Goal: Task Accomplishment & Management: Manage account settings

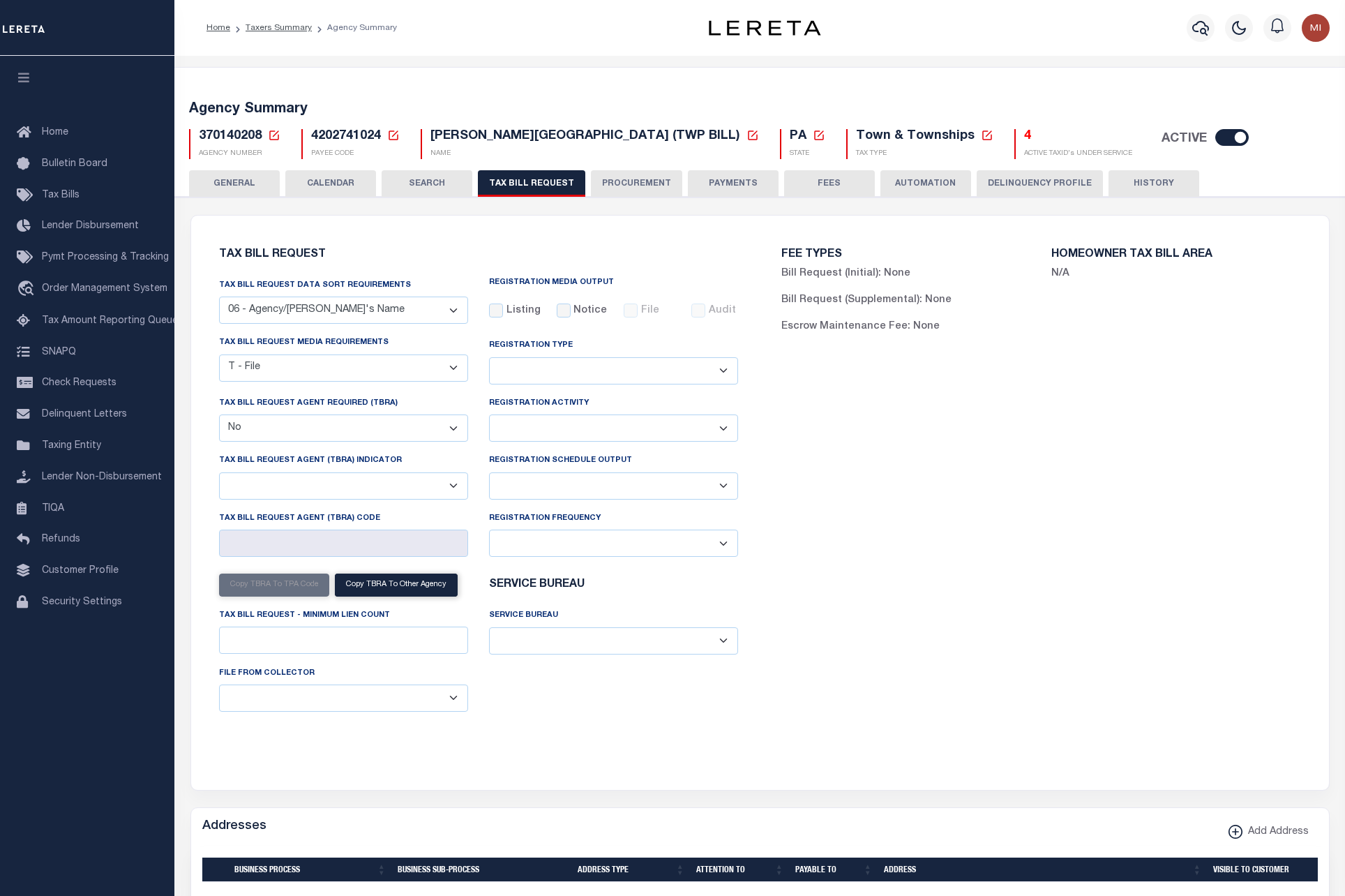
select select "29"
select select "22"
select select "false"
select select
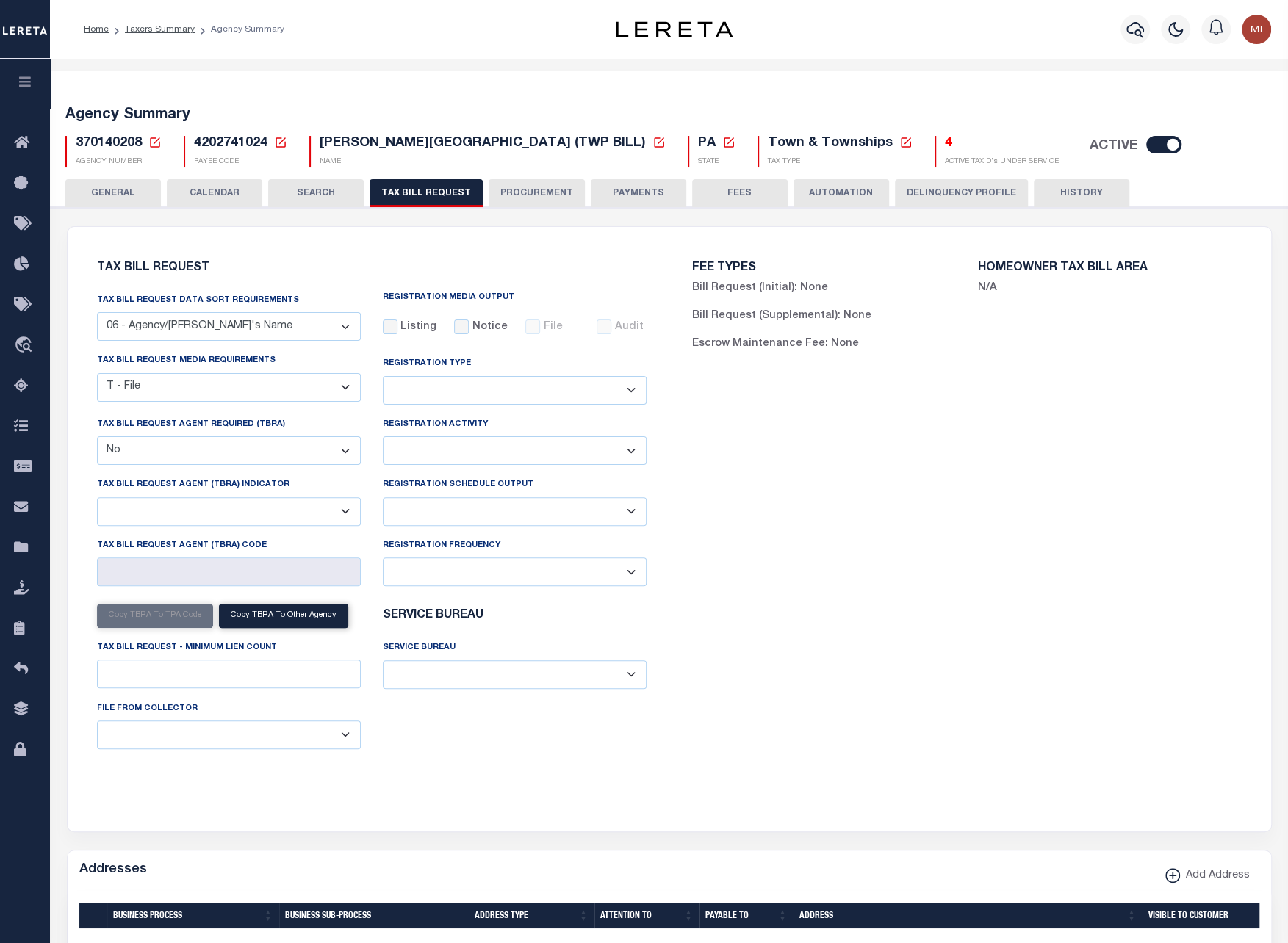
click at [228, 145] on span "4202741024" at bounding box center [231, 143] width 74 height 13
copy h5 "4202741024"
click at [487, 872] on div "Addresses Add Address" at bounding box center [668, 870] width 1203 height 40
click at [284, 448] on select "Yes No" at bounding box center [228, 450] width 264 height 29
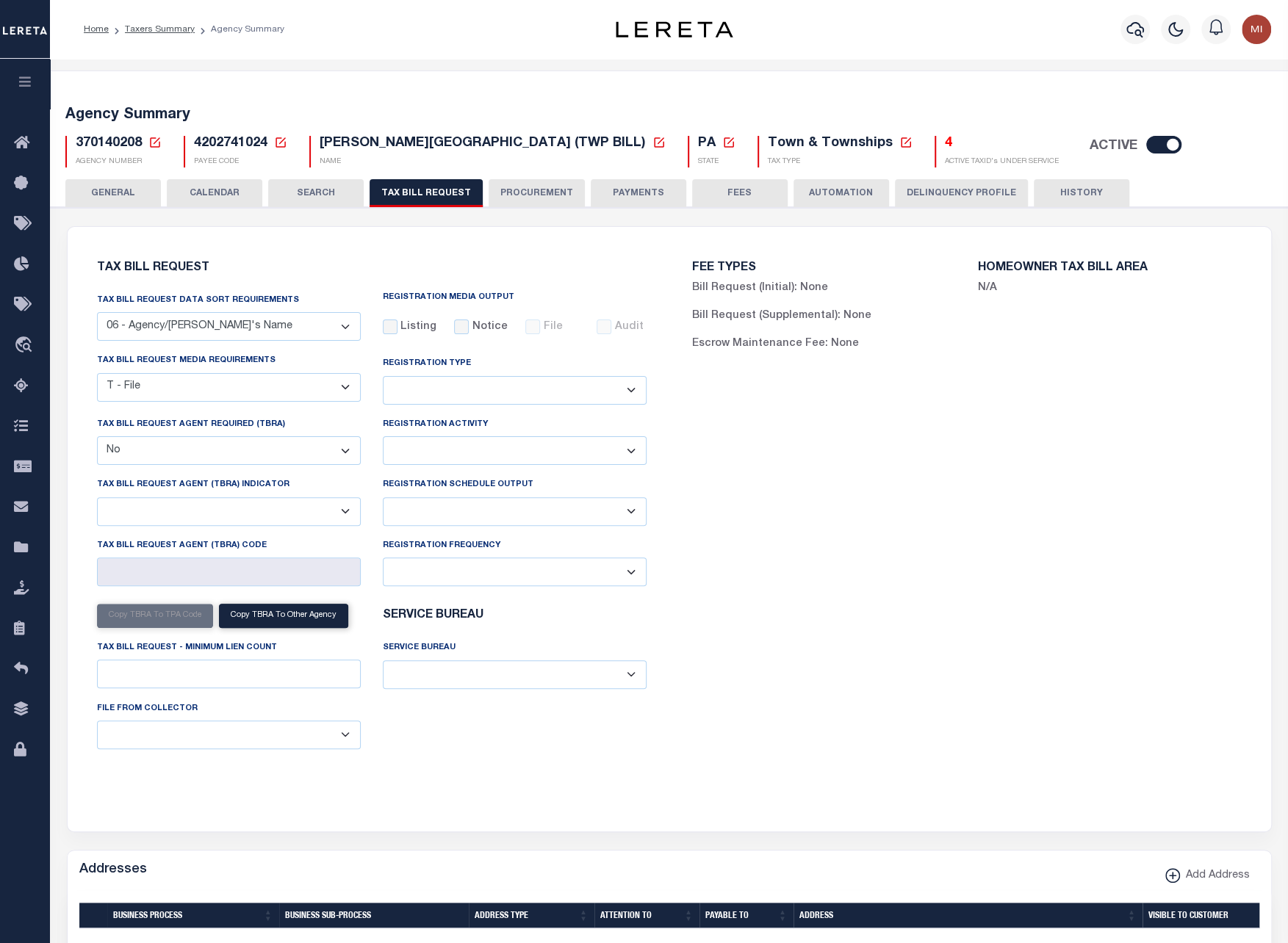
select select "true"
click at [97, 436] on select "Yes No" at bounding box center [228, 450] width 264 height 29
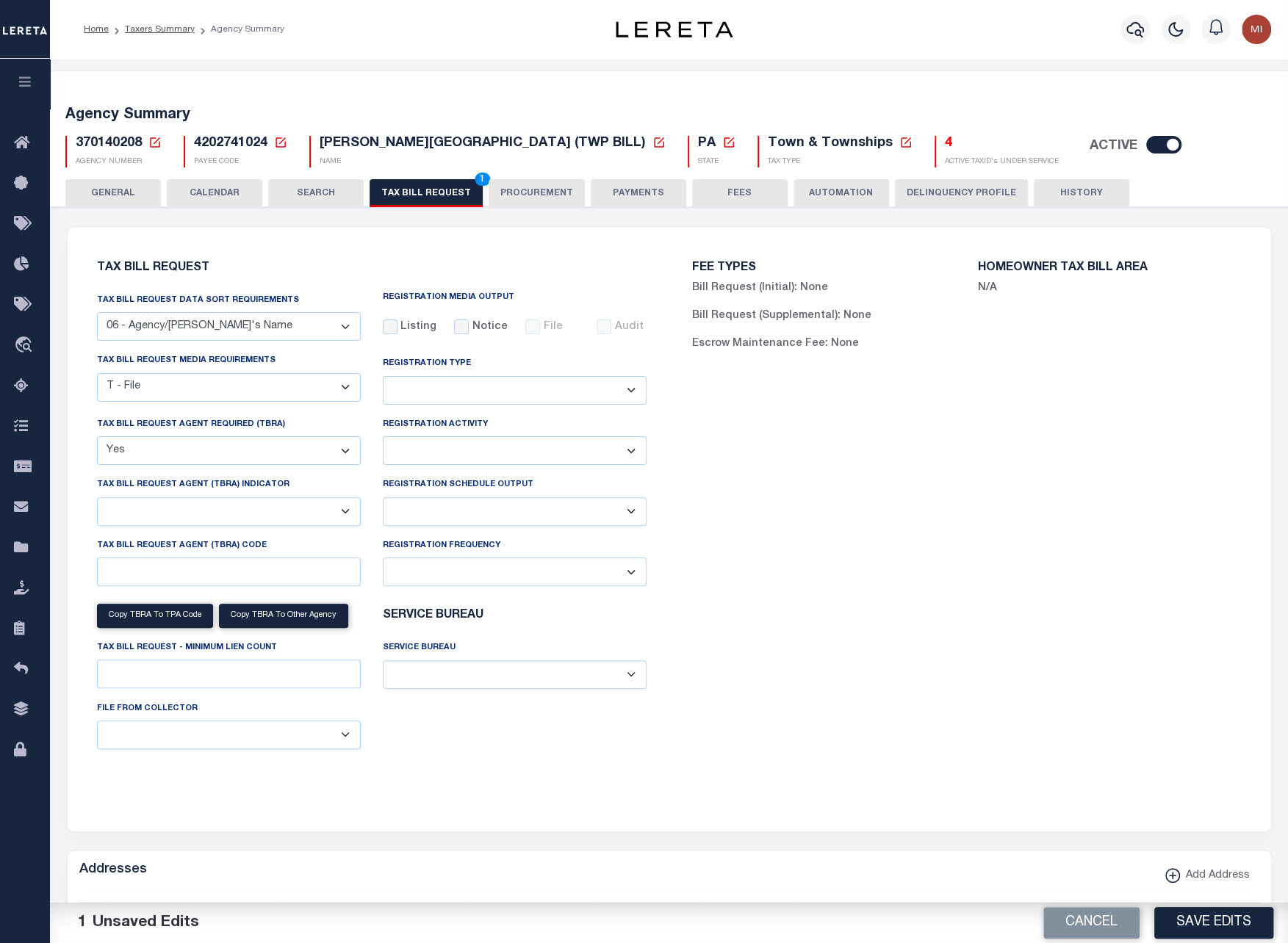
drag, startPoint x: 1228, startPoint y: 921, endPoint x: 1285, endPoint y: 793, distance: 140.1
click at [1228, 921] on button "Save Edits" at bounding box center [1213, 922] width 119 height 31
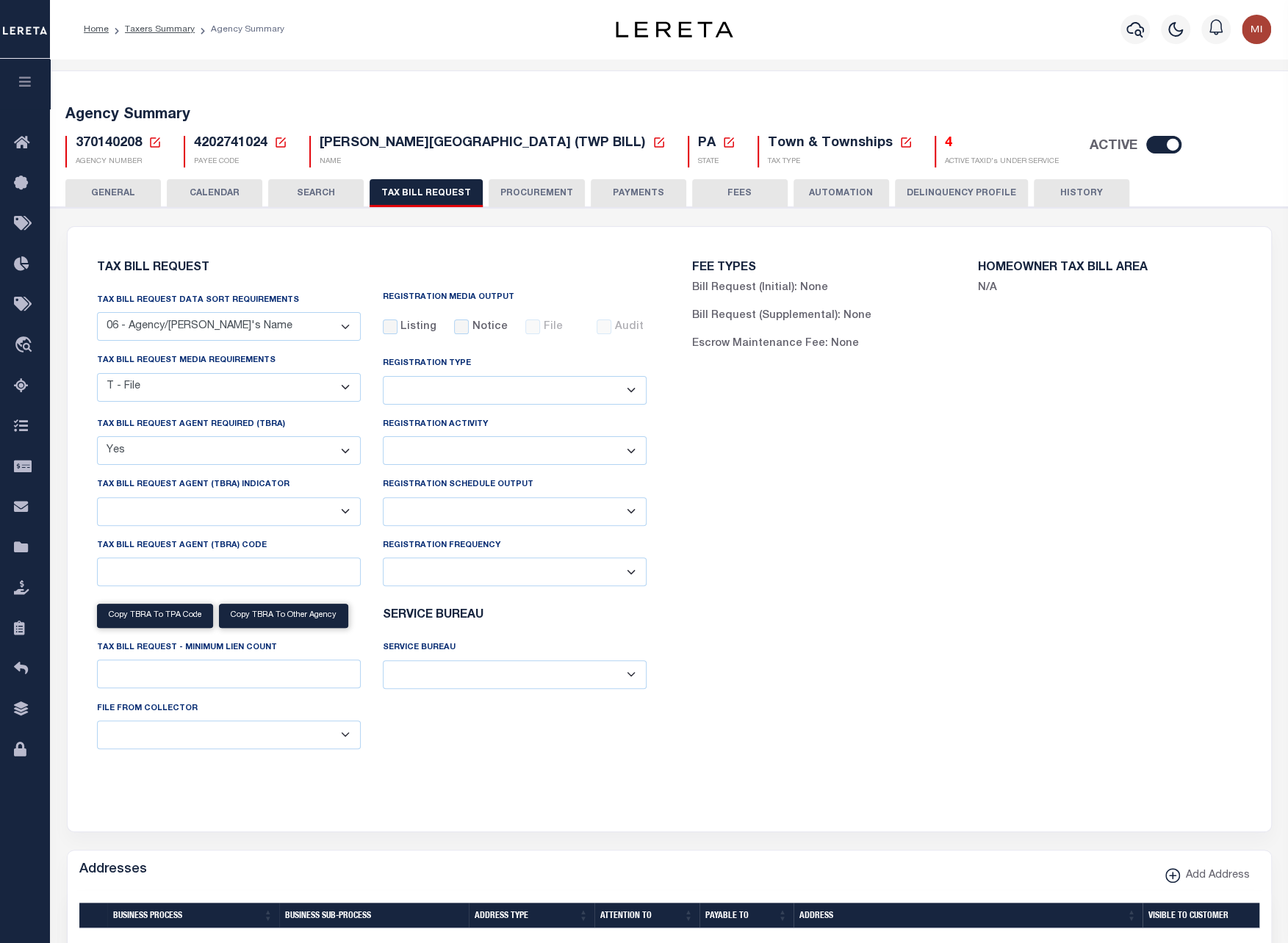
click at [1147, 97] on div "Agency Summary 370140208 Agency Number Edit Cancel Ok New Agency Number Cancel …" at bounding box center [669, 134] width 1243 height 91
click at [1076, 192] on button "HISTORY" at bounding box center [1081, 193] width 95 height 28
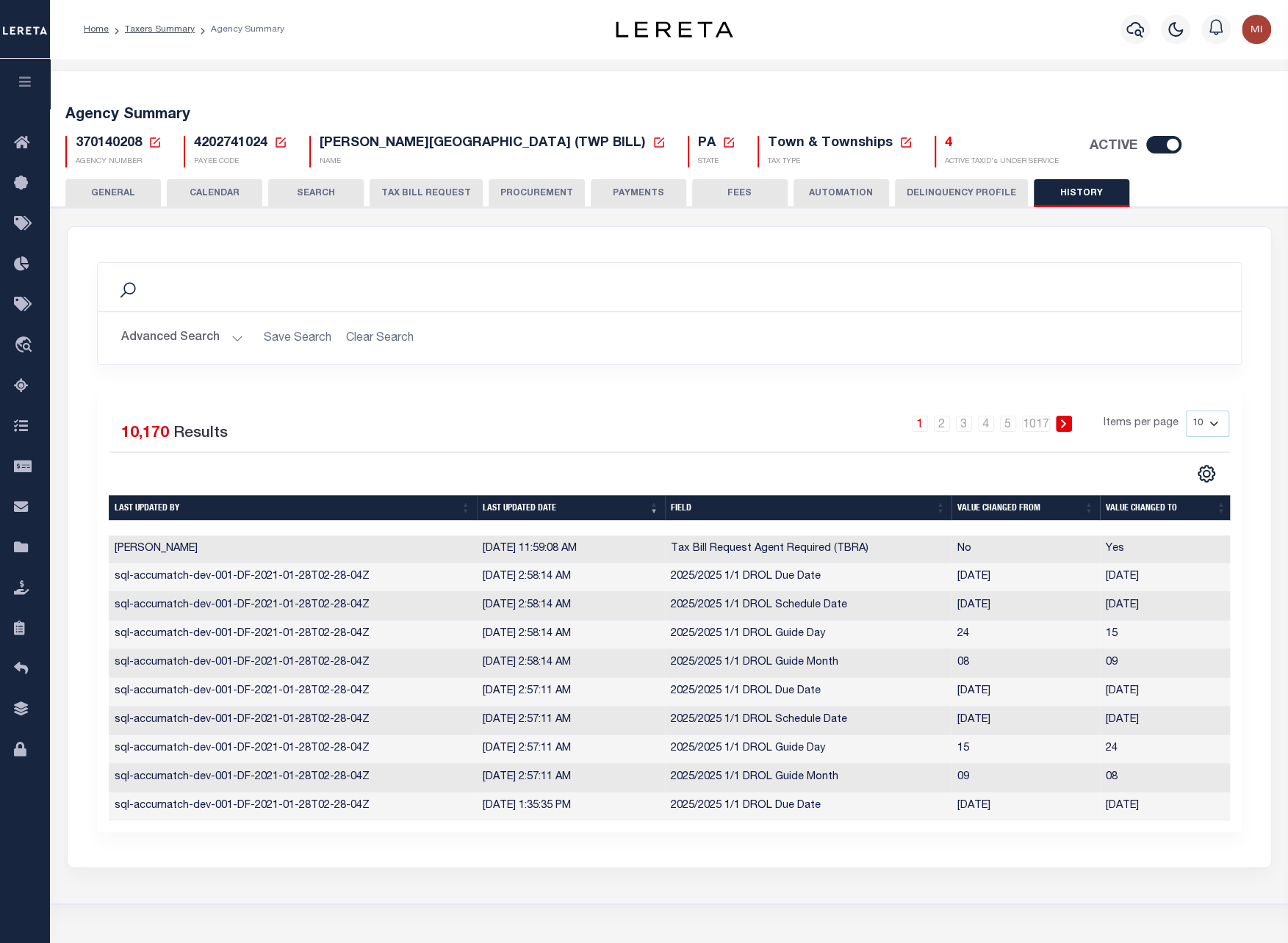
click at [418, 188] on button "TAX BILL REQUEST" at bounding box center [426, 193] width 113 height 28
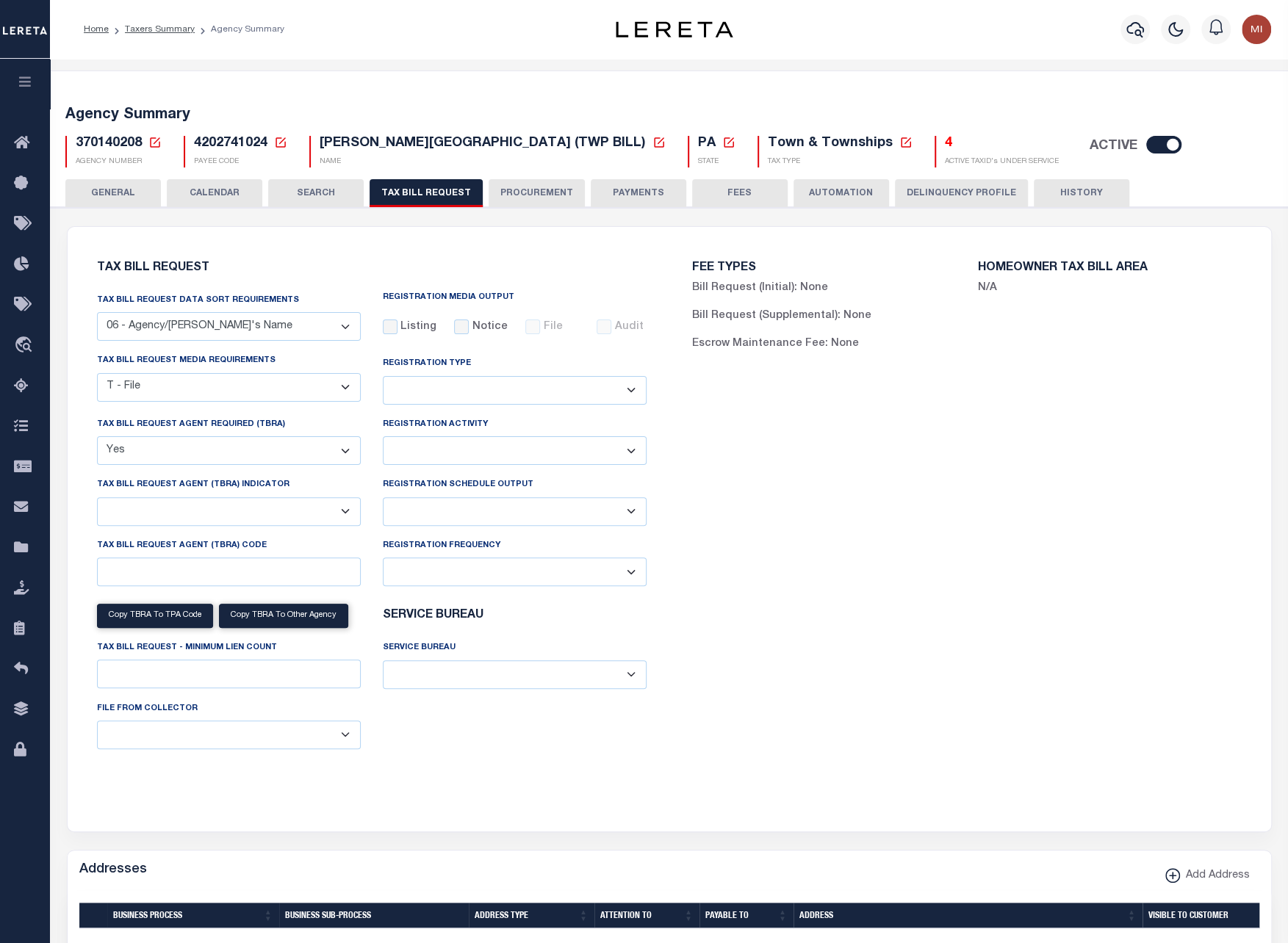
click at [159, 387] on select "A - Listing, File B - Blank Disk E - Notice, Listing F - Form G - Survey L - Li…" at bounding box center [228, 388] width 264 height 29
select select "16"
click at [97, 373] on select "A - Listing, File B - Blank Disk E - Notice, Listing F - Form G - Survey L - Li…" at bounding box center [228, 388] width 264 height 29
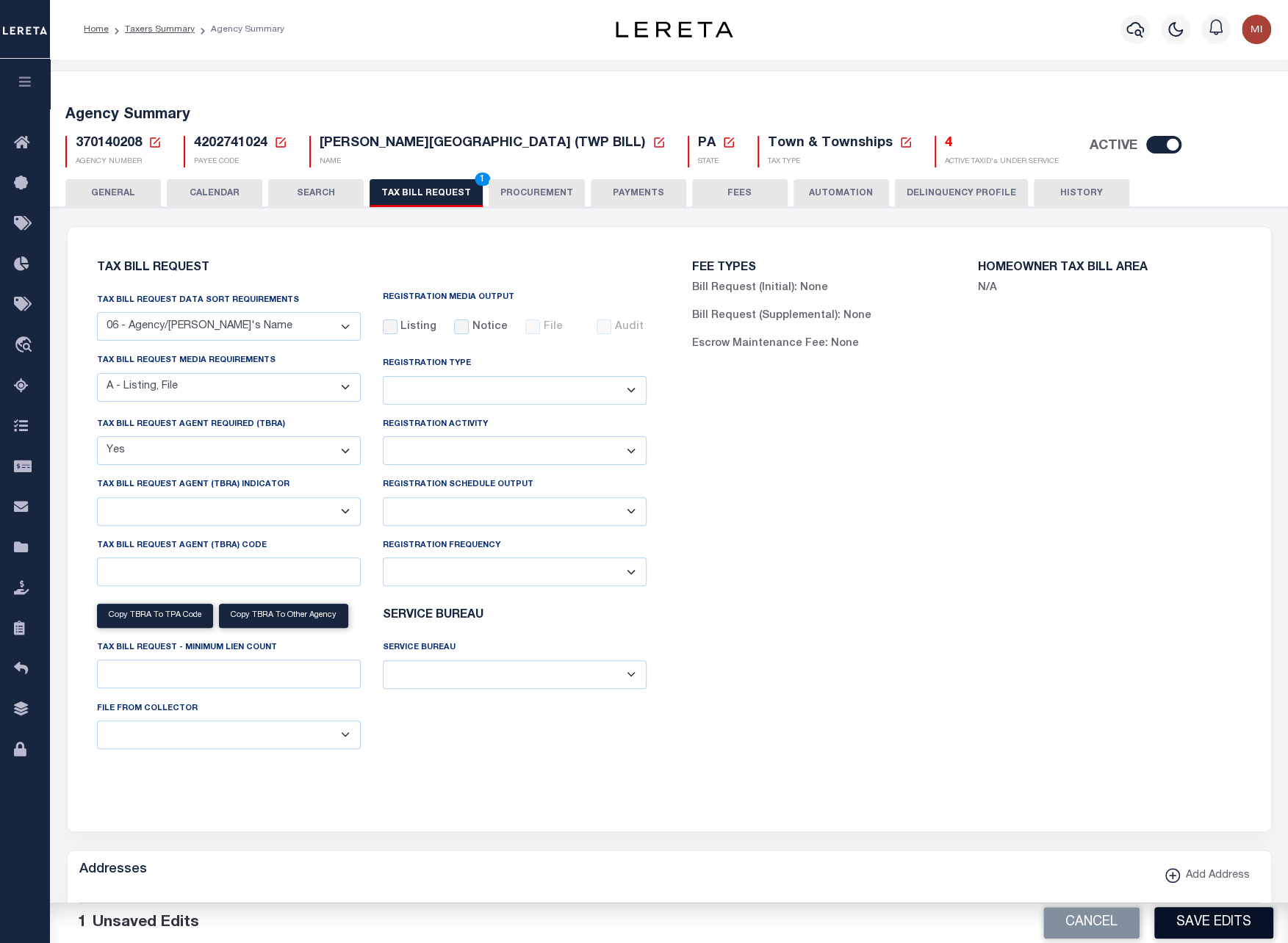
drag, startPoint x: 1208, startPoint y: 918, endPoint x: 1183, endPoint y: 876, distance: 48.9
click at [1209, 917] on button "Save Edits" at bounding box center [1213, 922] width 119 height 31
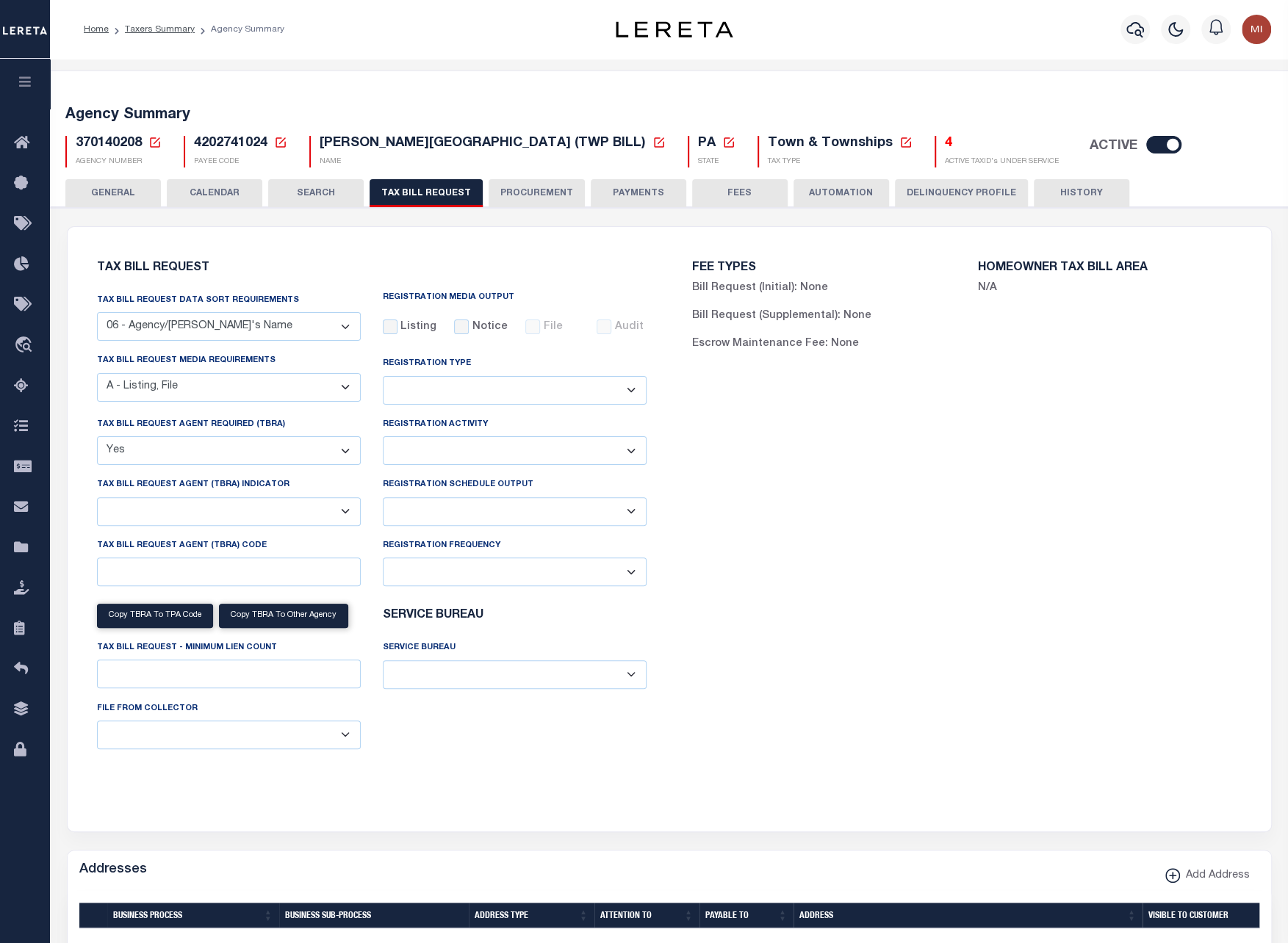
click at [244, 332] on select "01 - Agency/Tax Identification Number 02 - Agency/Lien Description/Tax Identifi…" at bounding box center [228, 327] width 264 height 29
click at [97, 312] on select "01 - Agency/Tax Identification Number 02 - Agency/Lien Description/Tax Identifi…" at bounding box center [228, 327] width 264 height 29
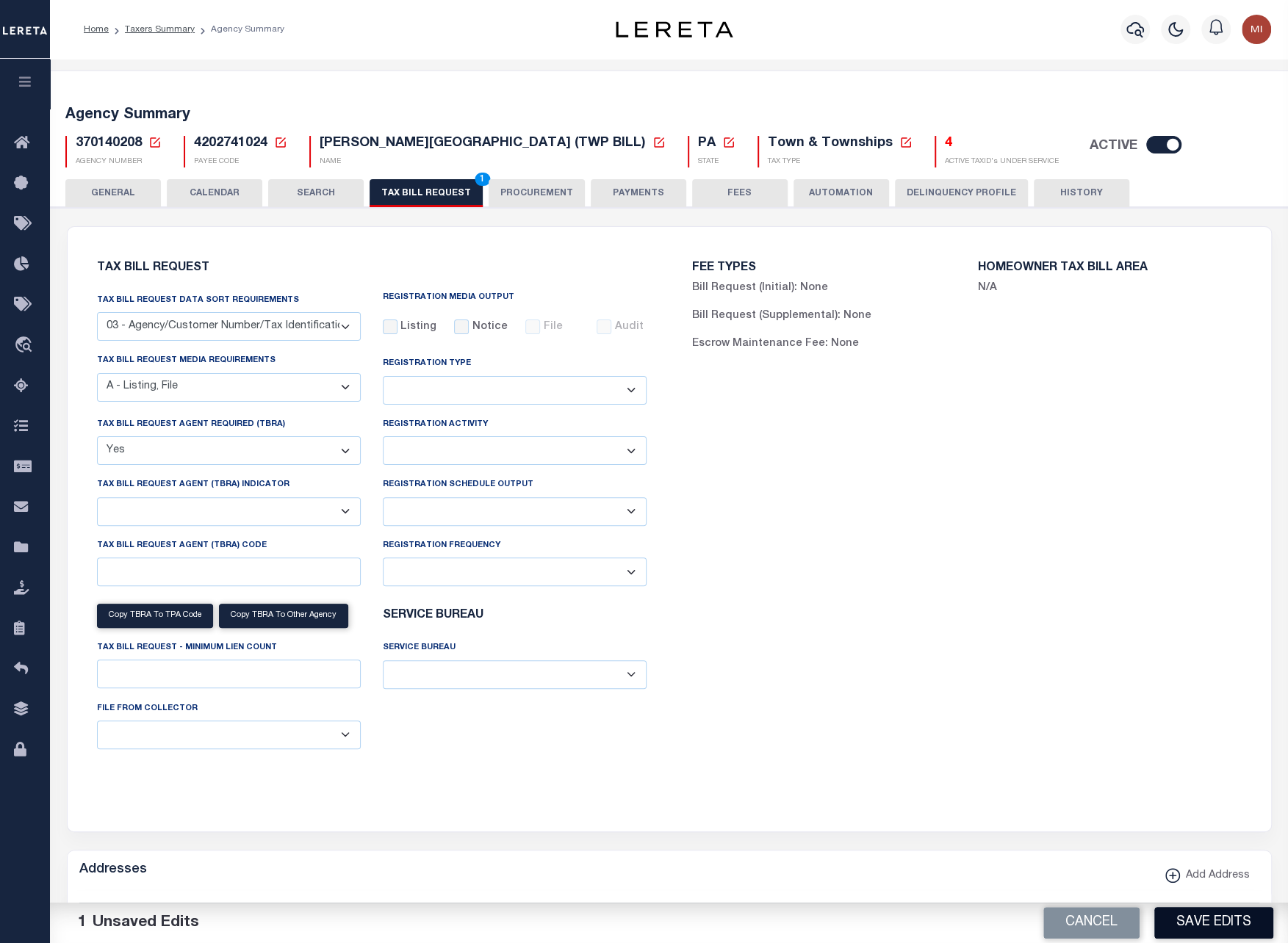
click at [1205, 926] on button "Save Edits" at bounding box center [1213, 922] width 119 height 31
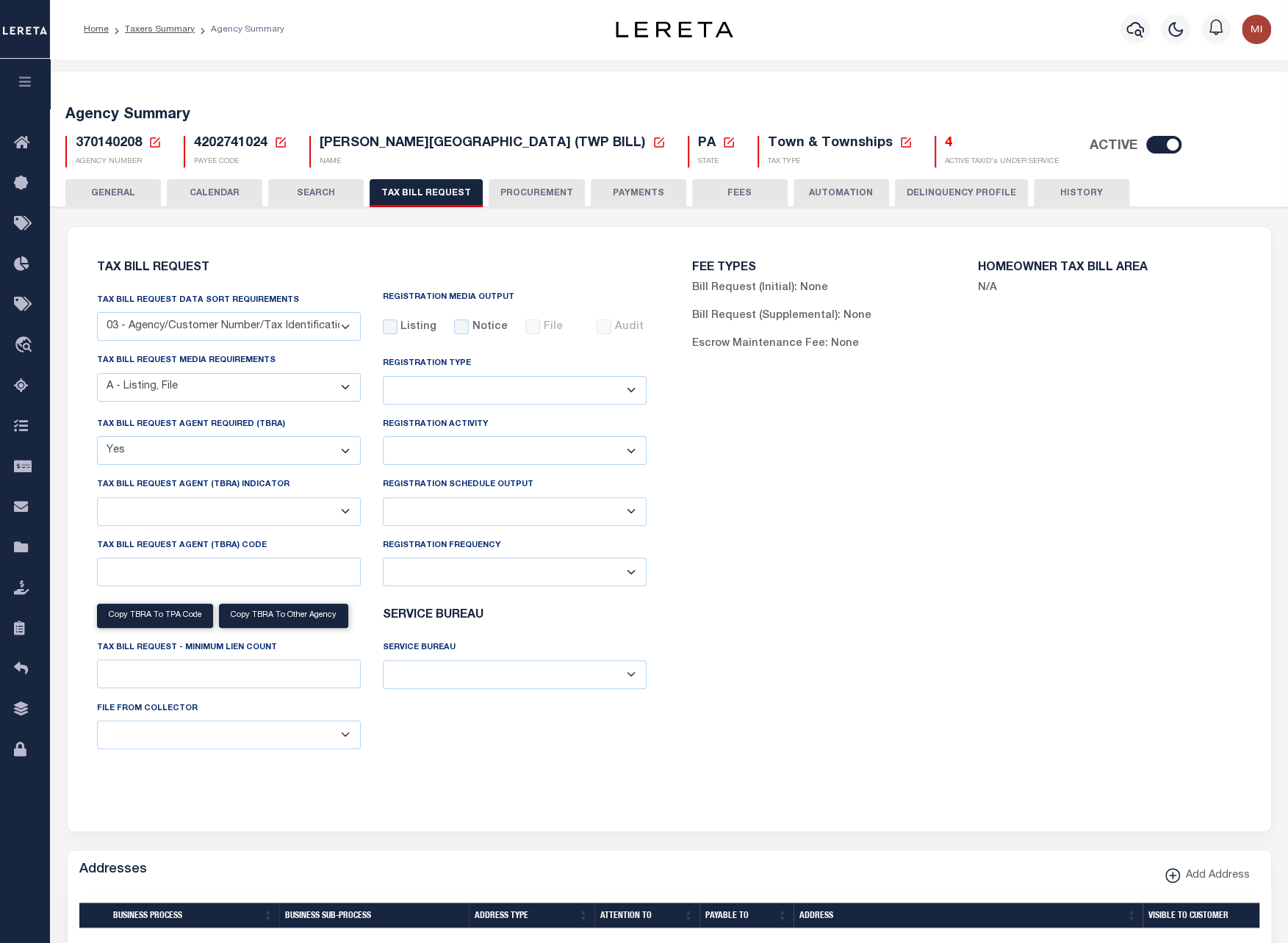
click at [307, 332] on select "01 - Agency/Tax Identification Number 02 - Agency/Lien Description/Tax Identifi…" at bounding box center [228, 327] width 264 height 29
select select "25"
click at [97, 312] on select "01 - Agency/Tax Identification Number 02 - Agency/Lien Description/Tax Identifi…" at bounding box center [228, 327] width 264 height 29
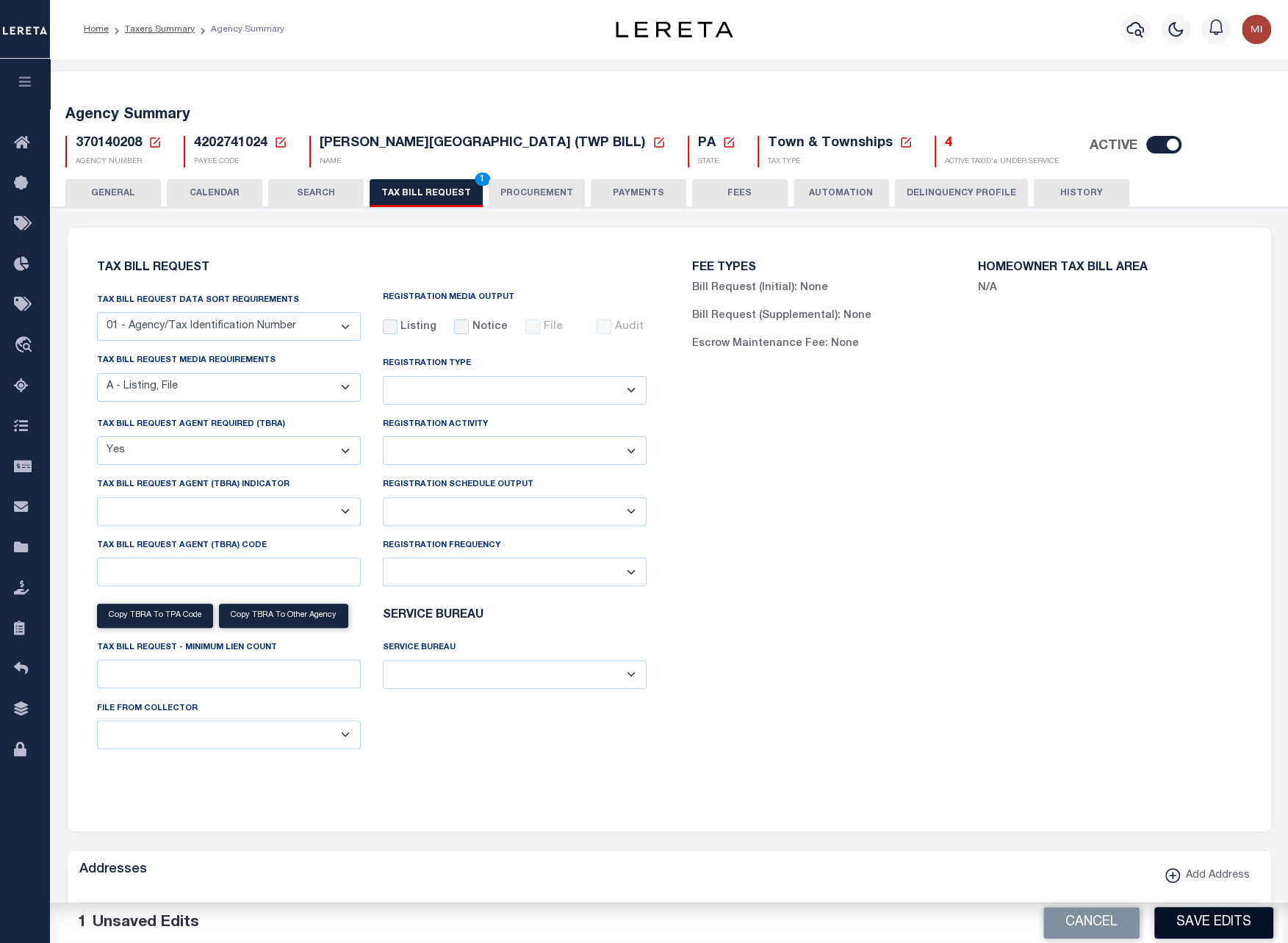
click at [1207, 917] on button "Save Edits" at bounding box center [1213, 922] width 119 height 31
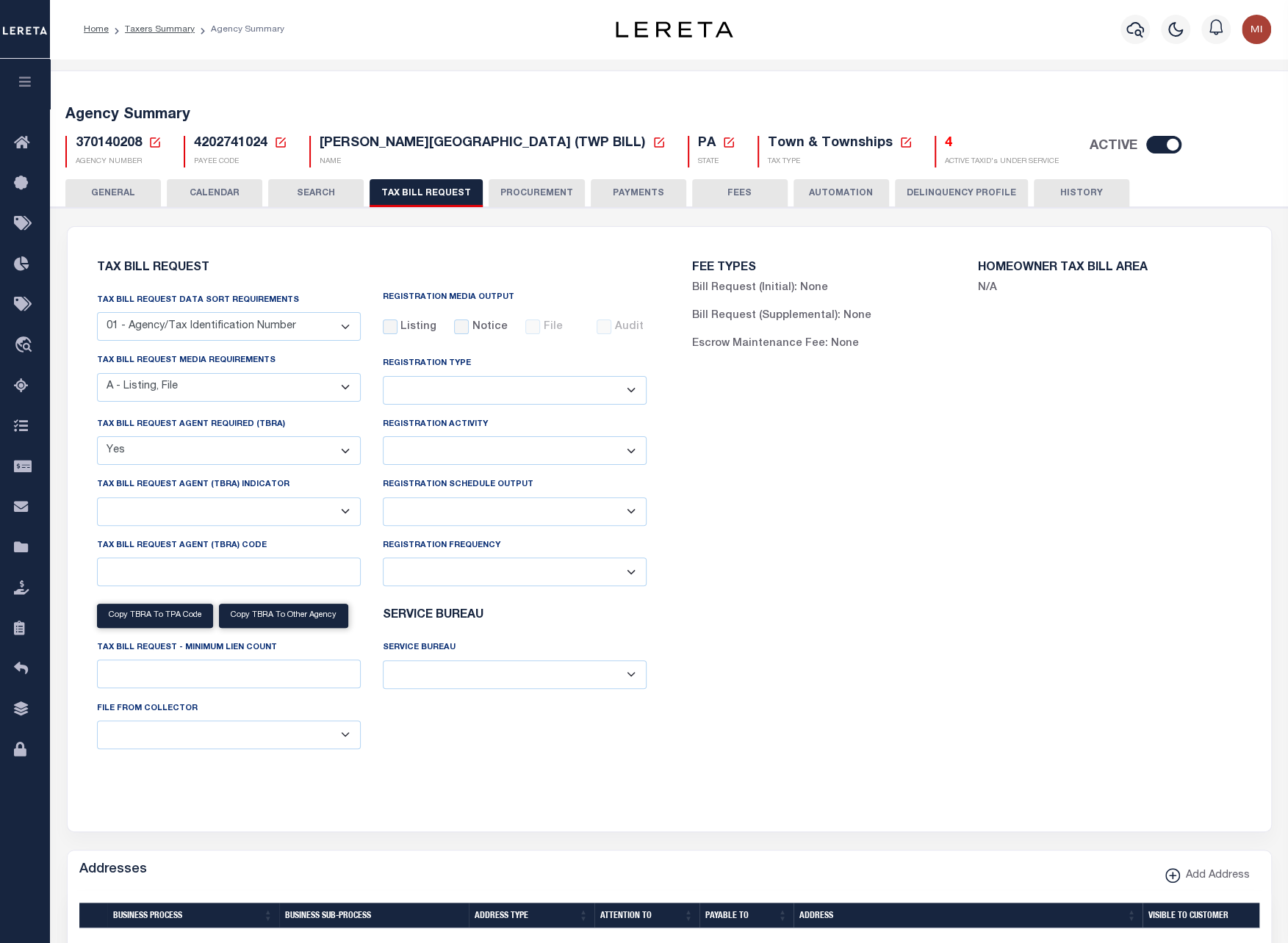
click at [215, 460] on select "Yes No" at bounding box center [228, 450] width 264 height 29
click at [216, 456] on select "Yes No" at bounding box center [228, 450] width 264 height 29
click at [374, 457] on div "Registration Activity Installment Yearly" at bounding box center [515, 446] width 286 height 60
